Goal: Task Accomplishment & Management: Complete application form

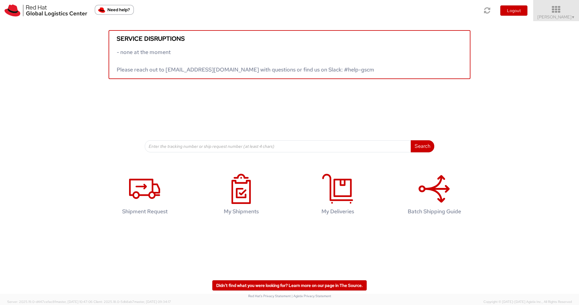
click at [562, 11] on icon at bounding box center [556, 9] width 53 height 8
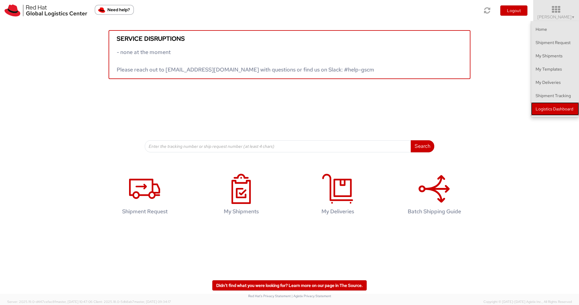
click at [553, 106] on link "Logistics Dashboard" at bounding box center [555, 108] width 48 height 13
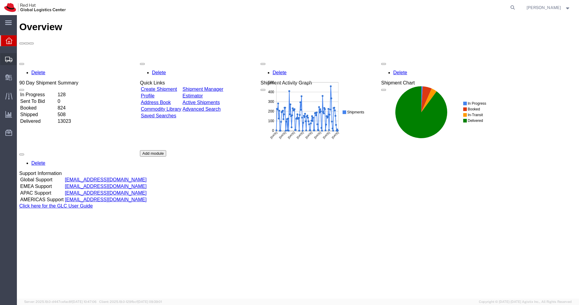
click at [10, 59] on icon at bounding box center [8, 59] width 7 height 5
click at [21, 60] on span "Shipments" at bounding box center [19, 59] width 4 height 12
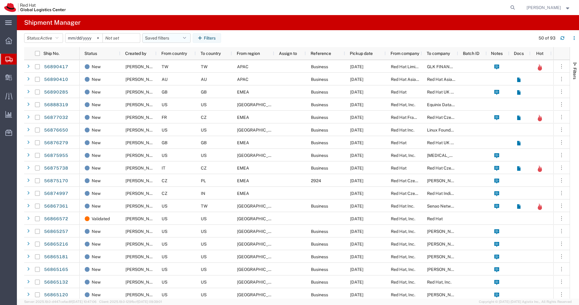
click at [188, 41] on button "Saved filters" at bounding box center [166, 38] width 48 height 10
click at [167, 64] on span "APAC" at bounding box center [182, 64] width 79 height 11
type input "2023-12-07"
type input "2030-12-31"
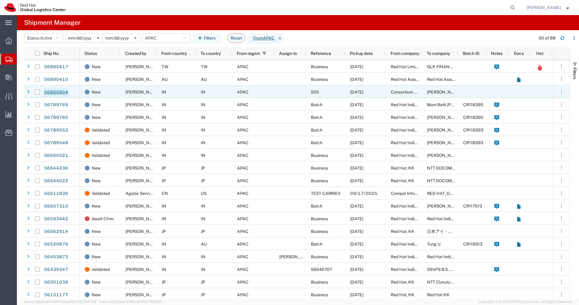
click at [66, 92] on link "56860804" at bounding box center [56, 92] width 25 height 10
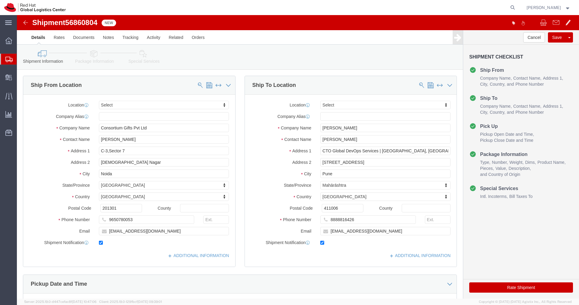
select select
click link "Package Information"
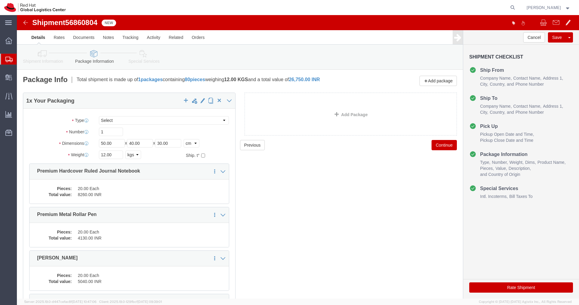
click at [10, 59] on icon at bounding box center [8, 59] width 7 height 5
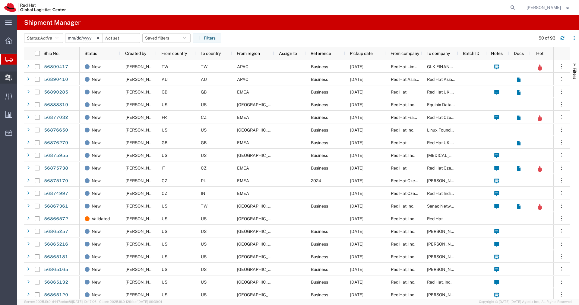
click at [0, 0] on span "Create Delivery" at bounding box center [0, 0] width 0 height 0
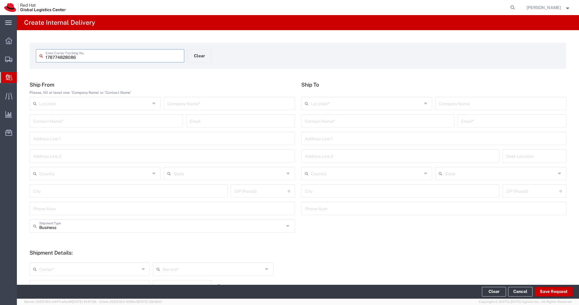
type input "178774828086"
click at [200, 105] on input "text" at bounding box center [229, 103] width 124 height 11
type input "Microsoft"
click at [325, 122] on input "text" at bounding box center [378, 120] width 146 height 11
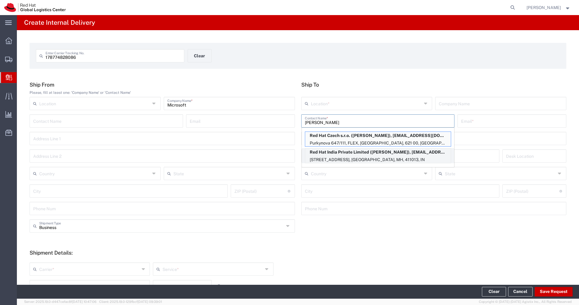
type input "kartikey"
click at [340, 155] on p "Red Hat India Private Limited (Kartikeya Acharya), kacharya@redhat.com" at bounding box center [378, 152] width 146 height 8
type input "RH - Pune - Tower 6"
type input "Red Hat India Private Limited"
type input "Kartikeya Acharya"
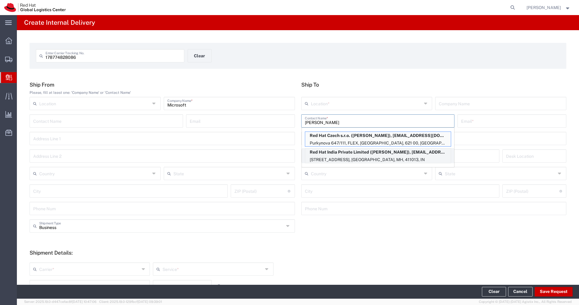
type input "kacharya@redhat.com"
type input "Level 3, Wing A&B, Tower 6, Cybercity"
type input "Magarpatta City, Hadapsar"
type input "FLEX"
type input "India"
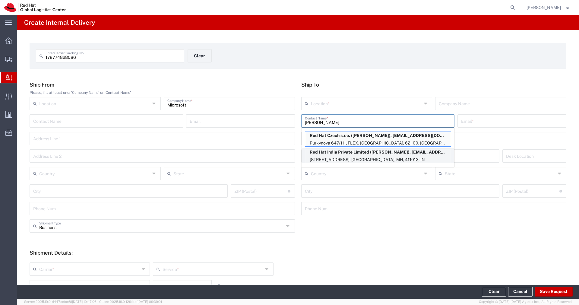
type input "PUNE"
type input "411013"
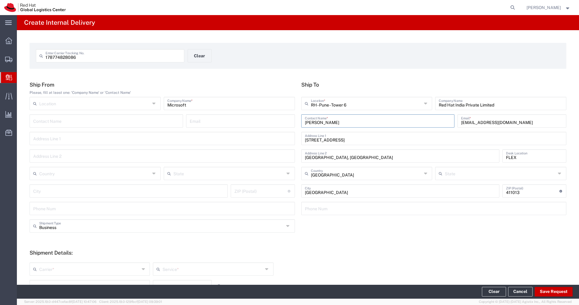
type input "Mahārāshtra"
drag, startPoint x: 346, startPoint y: 123, endPoint x: 293, endPoint y: 121, distance: 52.5
click at [293, 121] on div "Ship From Please, fill at least one: 'Company Name' or 'Contact Name' Location …" at bounding box center [298, 150] width 543 height 138
paste input "ay Sharm"
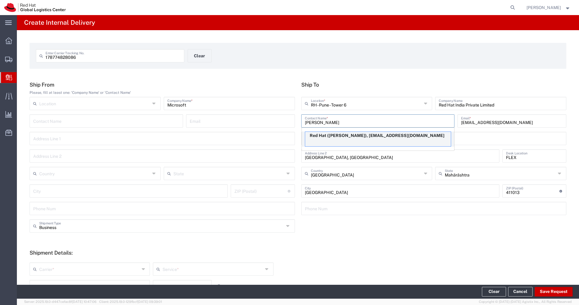
type input "Kartikay Sharma"
click at [366, 137] on p "Red Hat (Kartikay Sharma), karsharm@redhat.com" at bounding box center [378, 136] width 146 height 8
type input "RH - Pune"
type input "Red Hat"
type input "karsharm@redhat.com"
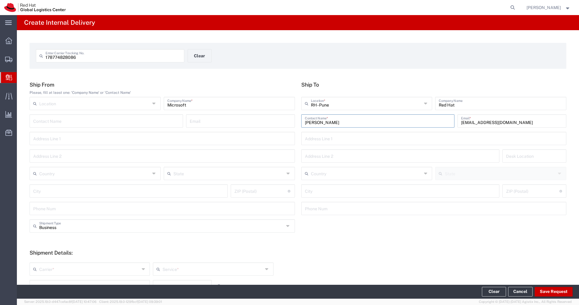
click at [383, 103] on input "RH - Pune" at bounding box center [366, 103] width 111 height 11
click at [337, 125] on span "RH - Pune - Tower 6" at bounding box center [367, 126] width 130 height 9
type input "RH - Pune - Tower 6"
type input "Red Hat India Private Limited"
type input "Level 3, Wing A&B, Tower 6, Cybercity"
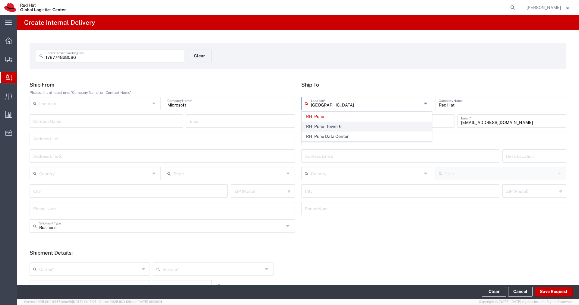
type input "Magarpatta City, Hadapsar"
type input "India"
type input "PUNE"
type input "411013"
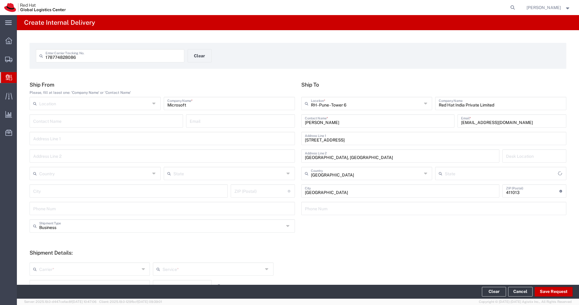
type input "Mahārāshtra"
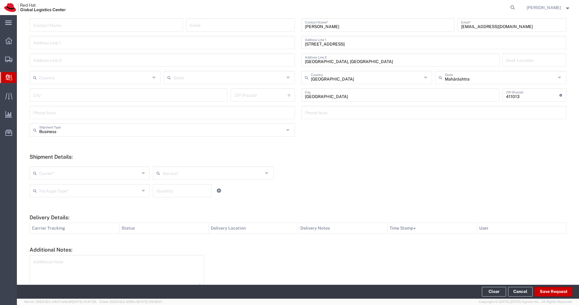
scroll to position [100, 0]
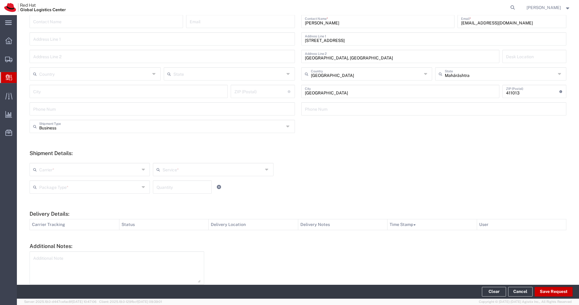
click at [133, 166] on input "text" at bounding box center [89, 169] width 100 height 11
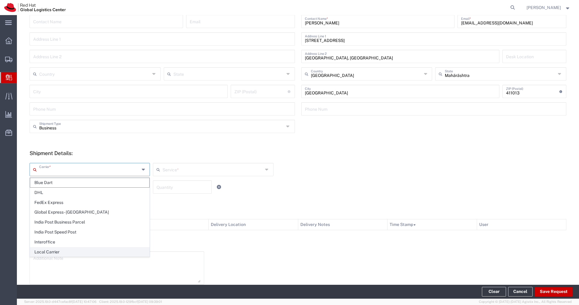
click at [60, 247] on span "Local Carrier" at bounding box center [89, 251] width 119 height 9
type input "Local Carrier"
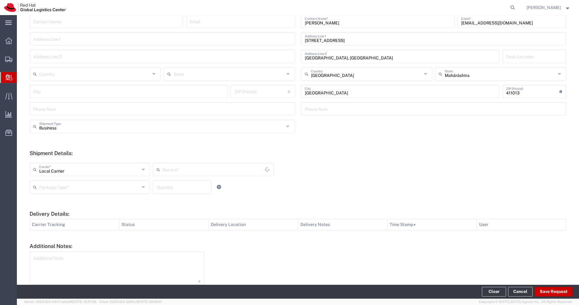
type input "Local_Ground"
click at [210, 165] on input "text" at bounding box center [213, 169] width 100 height 11
click at [191, 143] on form "Ship From Please, fill at least one: 'Company Name' or 'Contact Name' Location …" at bounding box center [298, 141] width 537 height 318
type input "Local_Ground"
click at [117, 189] on input "text" at bounding box center [89, 186] width 100 height 11
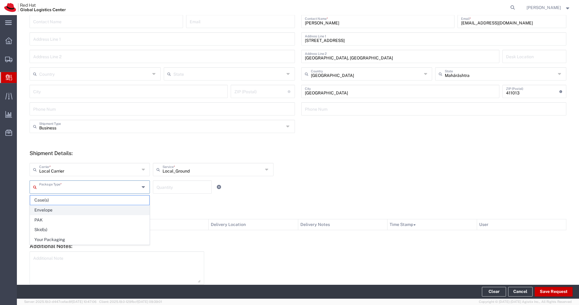
click at [66, 208] on span "Envelope" at bounding box center [89, 209] width 119 height 9
type input "Envelope"
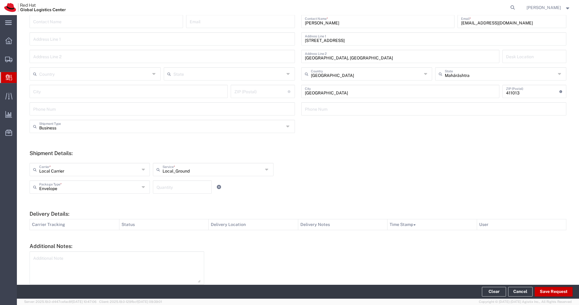
click at [169, 188] on input "number" at bounding box center [183, 186] width 52 height 11
type input "1"
click at [549, 293] on button "Save Request" at bounding box center [554, 292] width 38 height 10
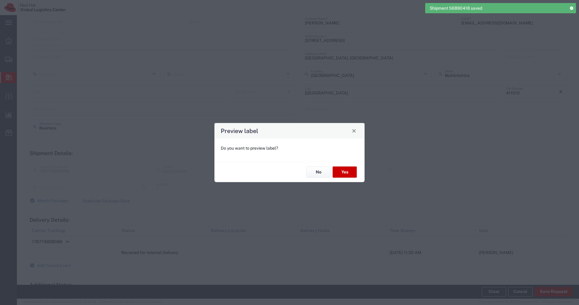
type input "Envelope"
type input "Local_Ground"
click at [321, 173] on button "No" at bounding box center [318, 171] width 24 height 11
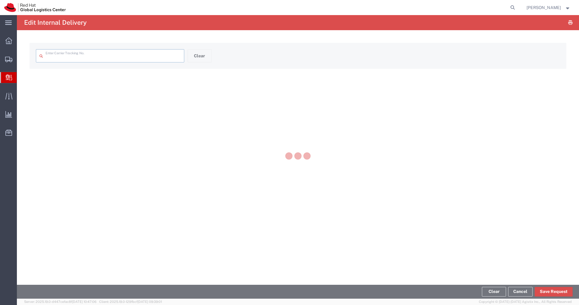
type input "178774828086"
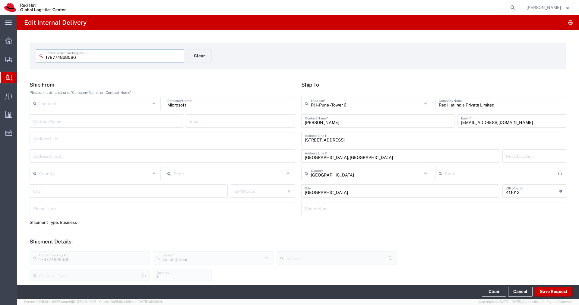
type input "Local_Ground"
type input "Envelope"
type input "Mahārāshtra"
click at [10, 59] on icon at bounding box center [8, 59] width 7 height 5
